Goal: Task Accomplishment & Management: Manage account settings

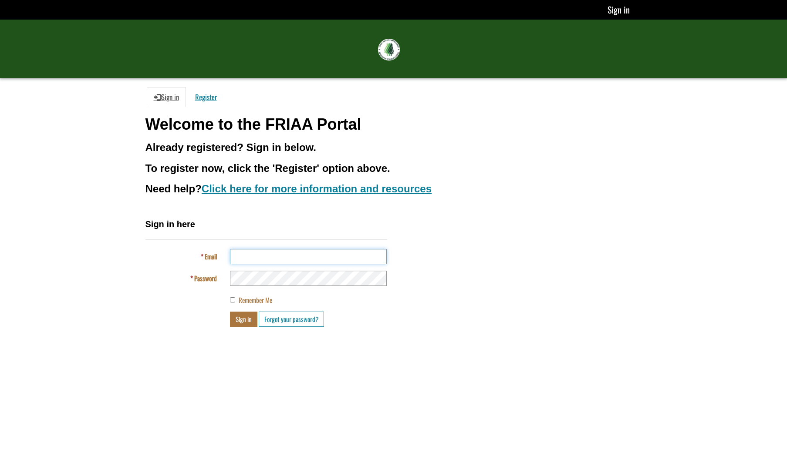
type input "**********"
click at [244, 318] on button "Sign in" at bounding box center [243, 319] width 27 height 15
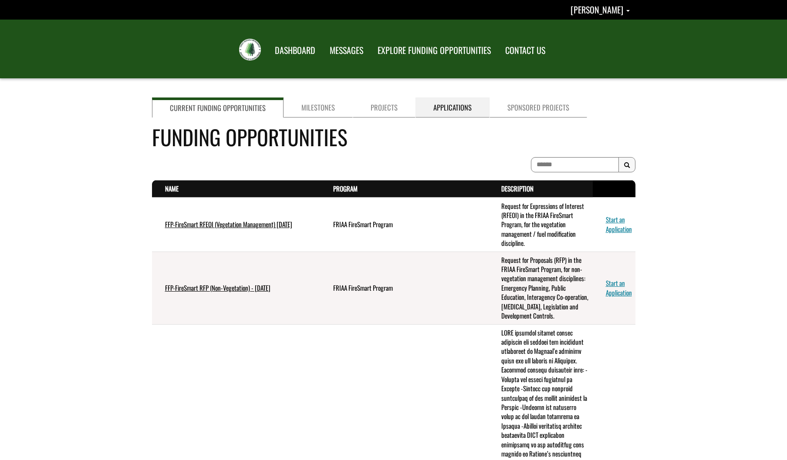
click at [438, 110] on link "Applications" at bounding box center [453, 108] width 74 height 20
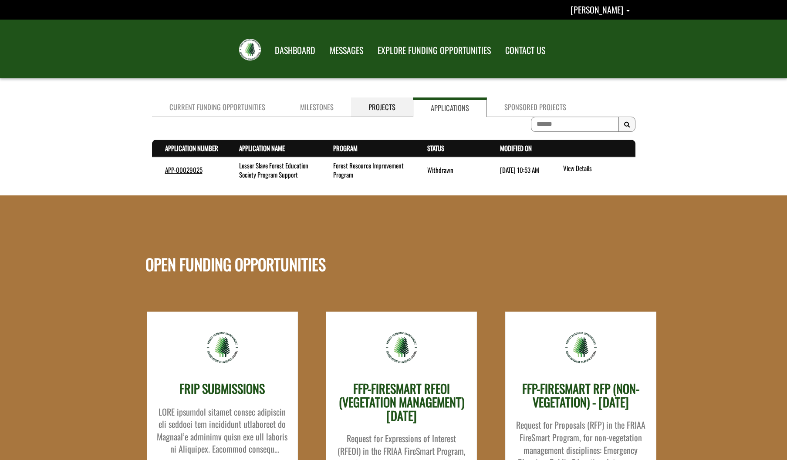
click at [375, 111] on link "Projects" at bounding box center [382, 108] width 62 height 20
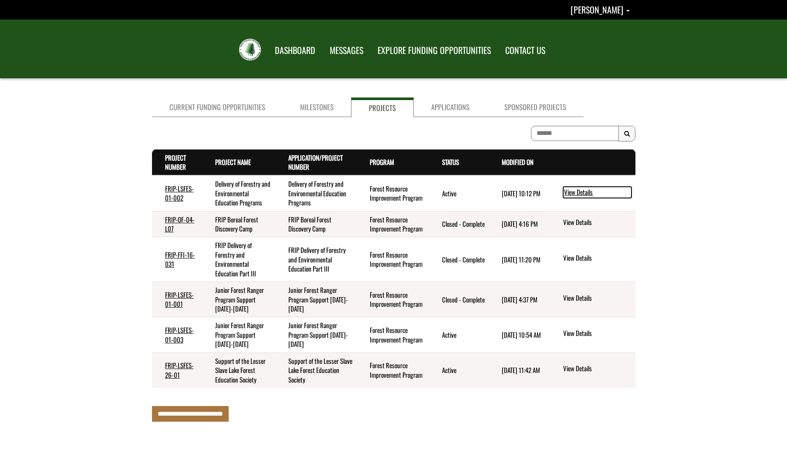
click at [580, 193] on link "View Details" at bounding box center [597, 192] width 68 height 11
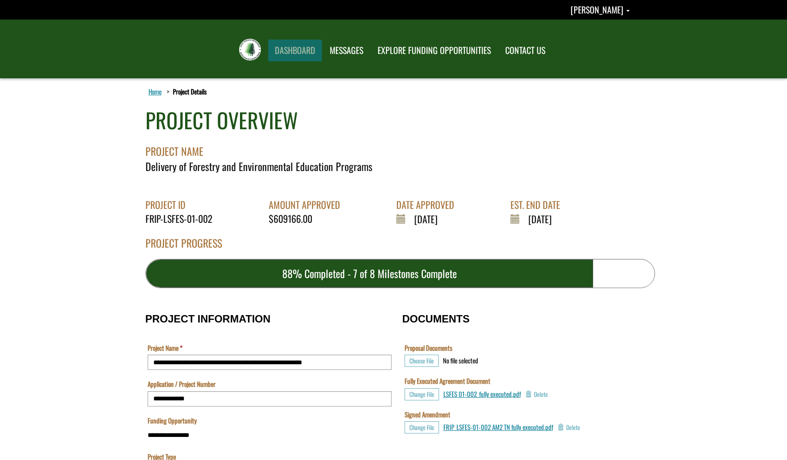
click at [293, 51] on link "DASHBOARD" at bounding box center [295, 51] width 54 height 22
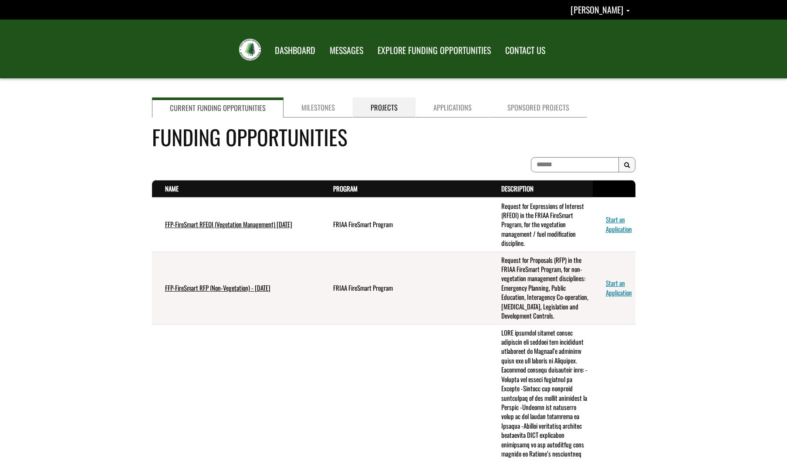
click at [387, 105] on link "Projects" at bounding box center [384, 108] width 63 height 20
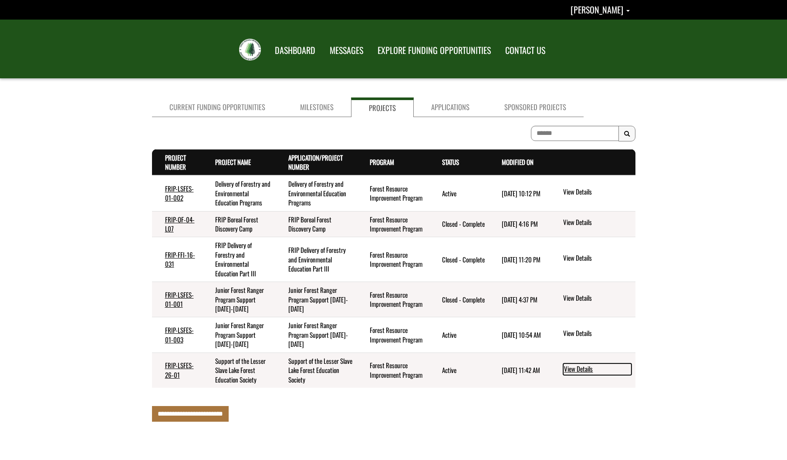
click at [575, 366] on link "View Details" at bounding box center [597, 369] width 68 height 11
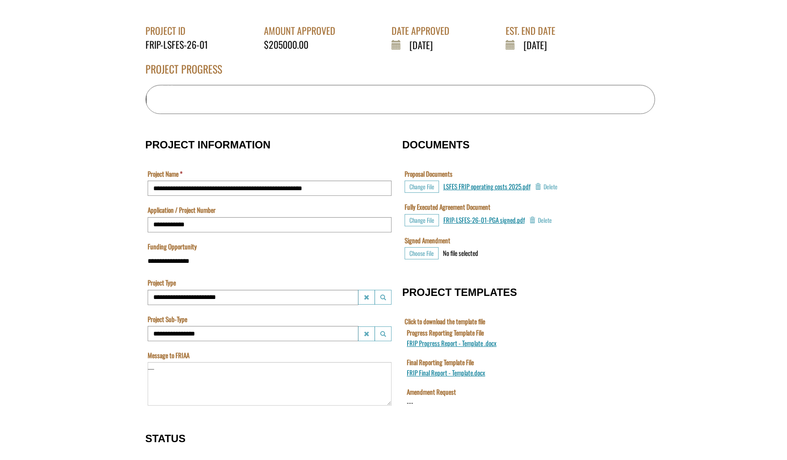
scroll to position [109, 0]
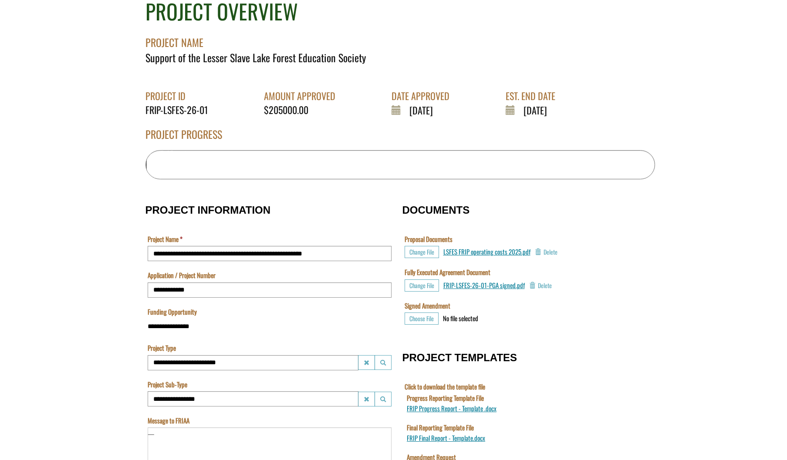
click at [476, 247] on span "LSFES FRIP operating costs 2025.pdf" at bounding box center [486, 252] width 87 height 10
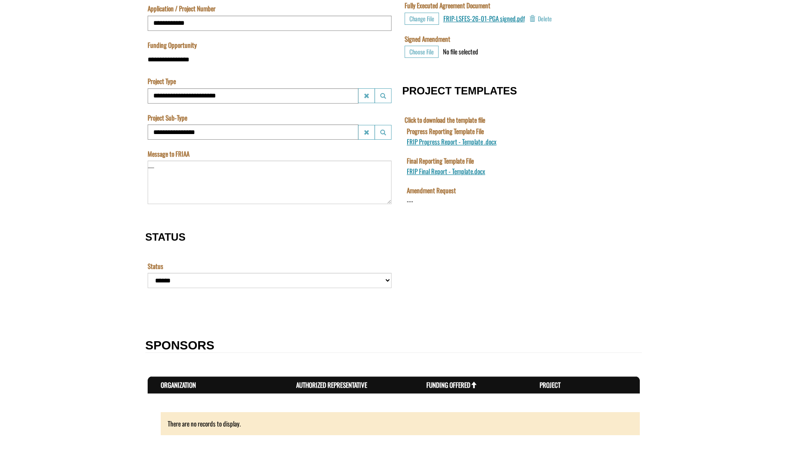
scroll to position [299, 0]
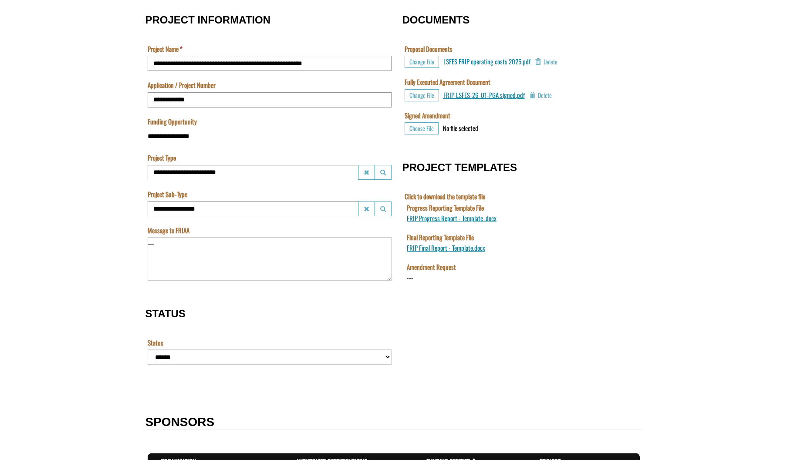
click at [471, 90] on span "FRIP-LSFES-26-01-PGA signed.pdf" at bounding box center [483, 95] width 81 height 10
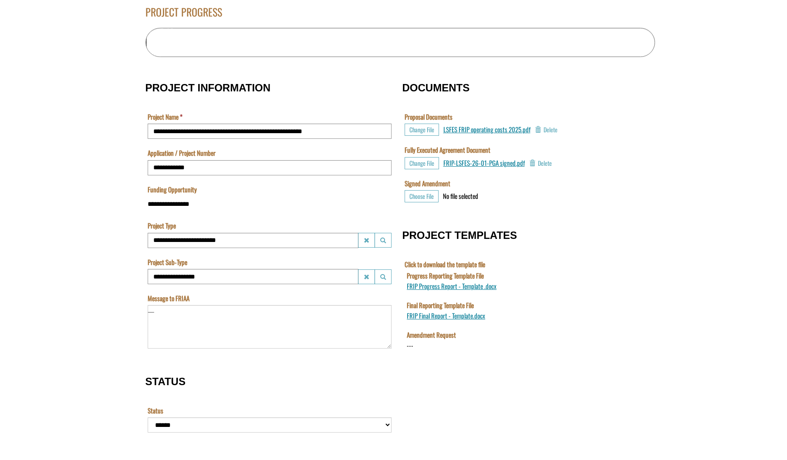
scroll to position [0, 0]
